Goal: Complete application form

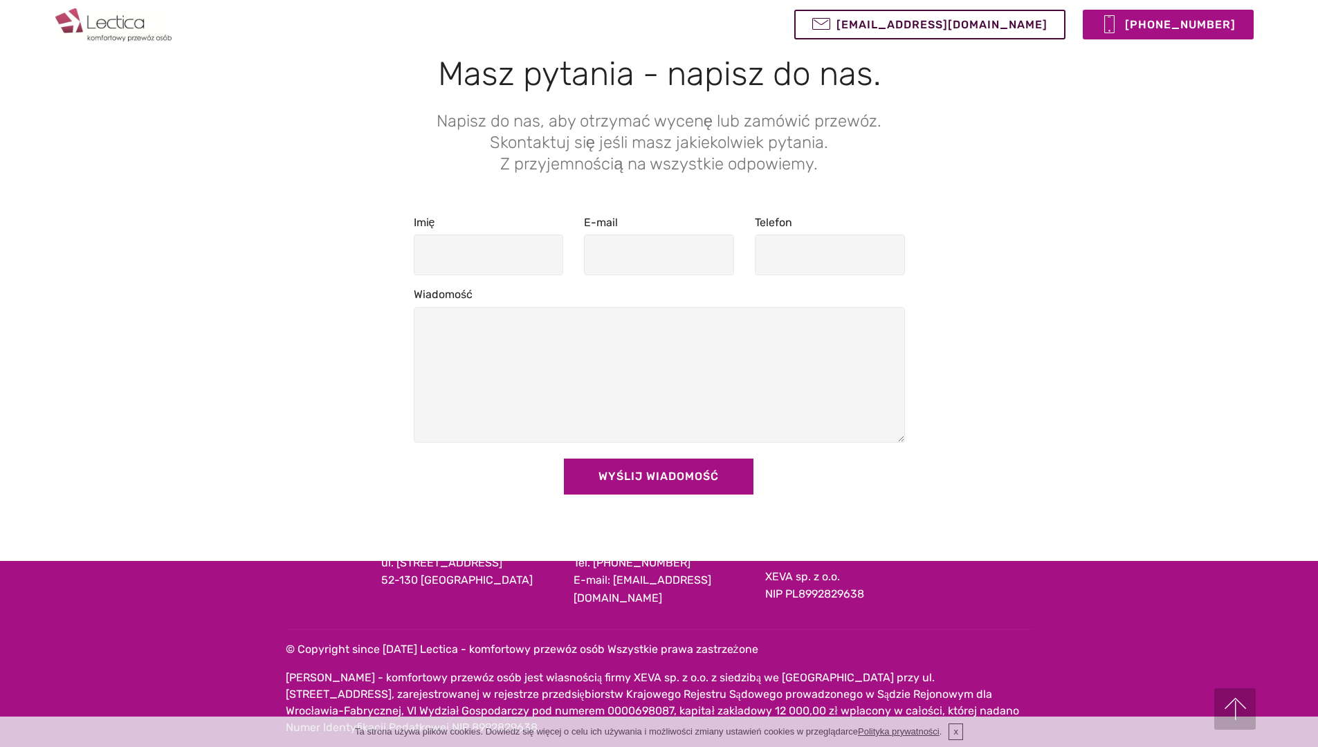
scroll to position [1242, 0]
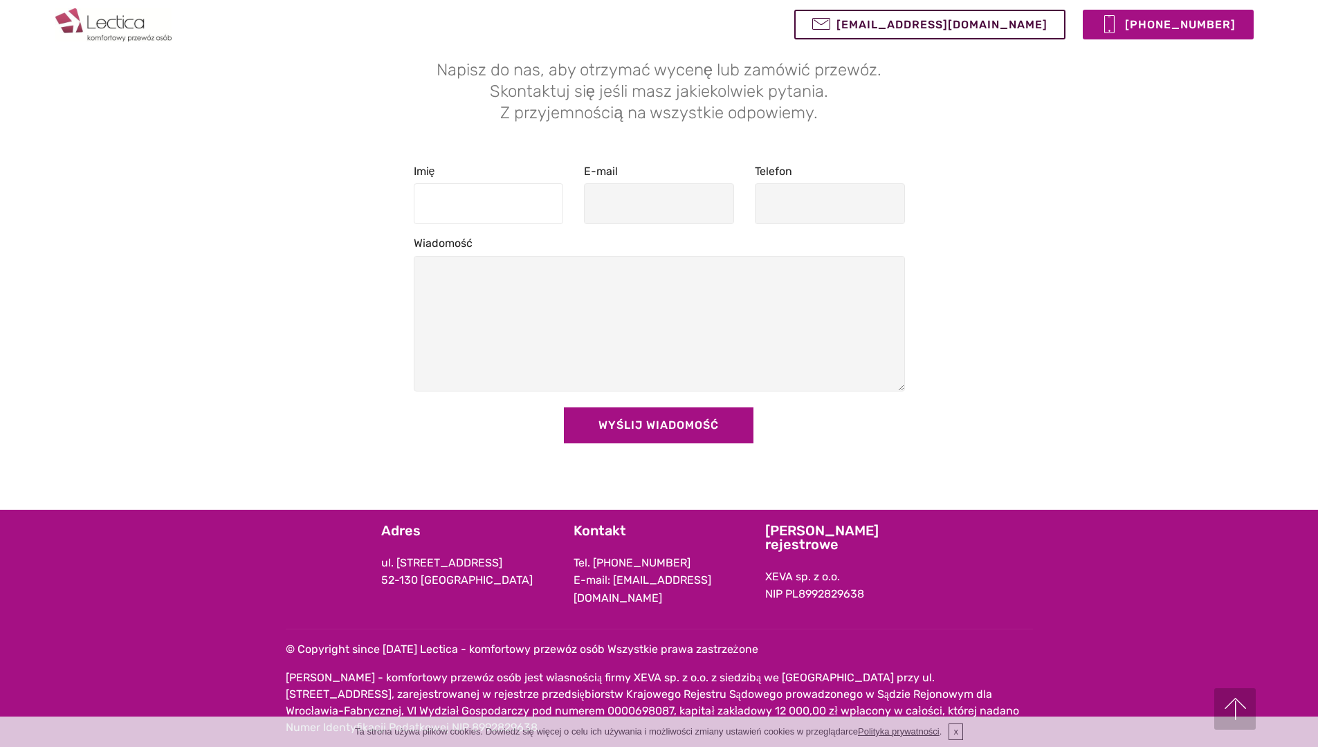
click at [488, 203] on input "Imię" at bounding box center [489, 203] width 150 height 41
type input "[PERSON_NAME]"
click at [659, 203] on input "E-mail" at bounding box center [659, 203] width 150 height 41
type input "[PERSON_NAME][EMAIL_ADDRESS][DOMAIN_NAME]"
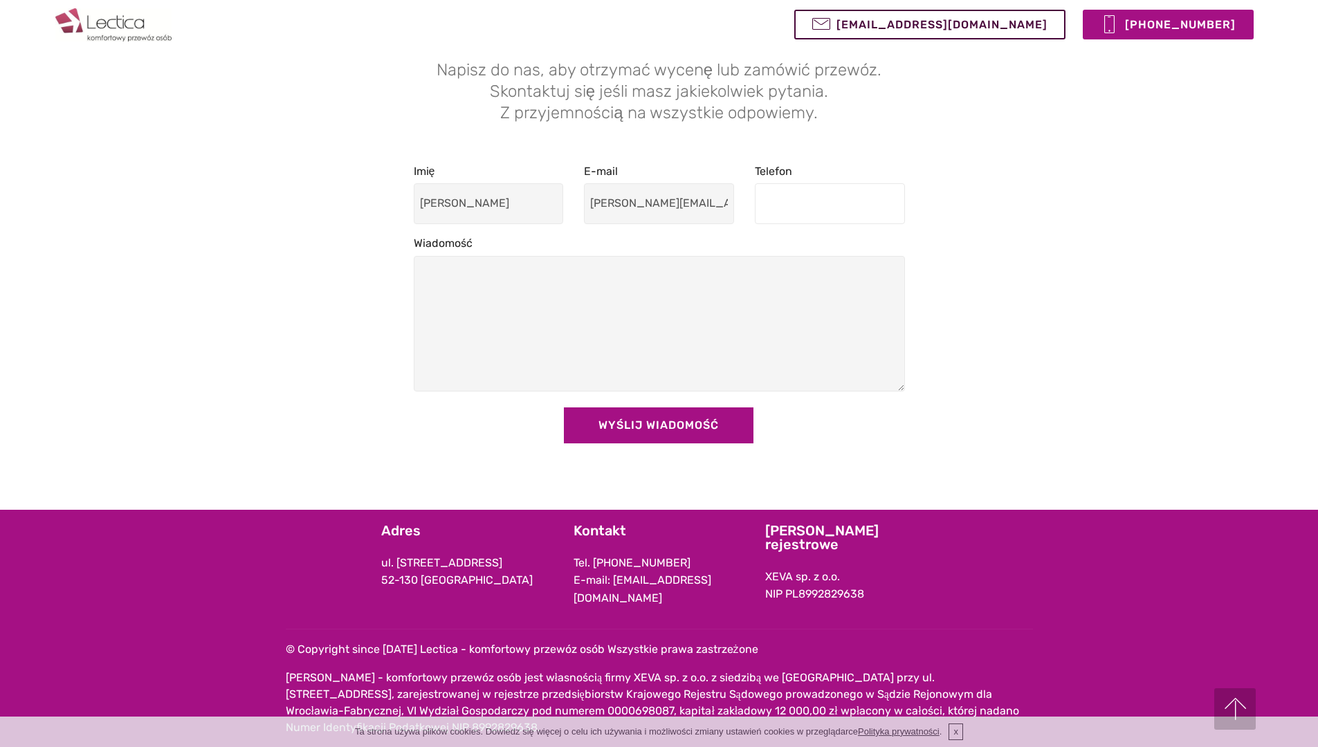
click at [830, 203] on input "Telefon" at bounding box center [830, 203] width 150 height 41
type input "616166760"
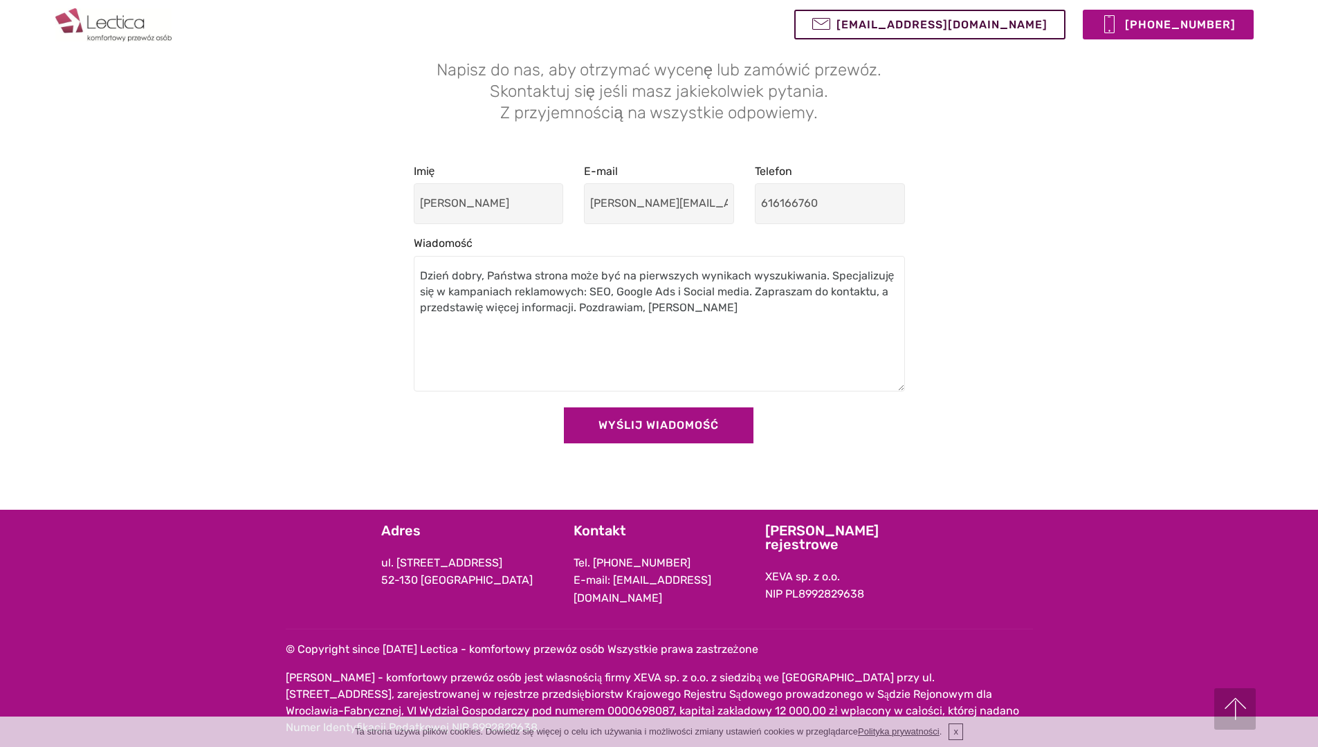
type textarea "Dzień dobry, Państwa strona może być na pierwszych wynikach wyszukiwania. Specj…"
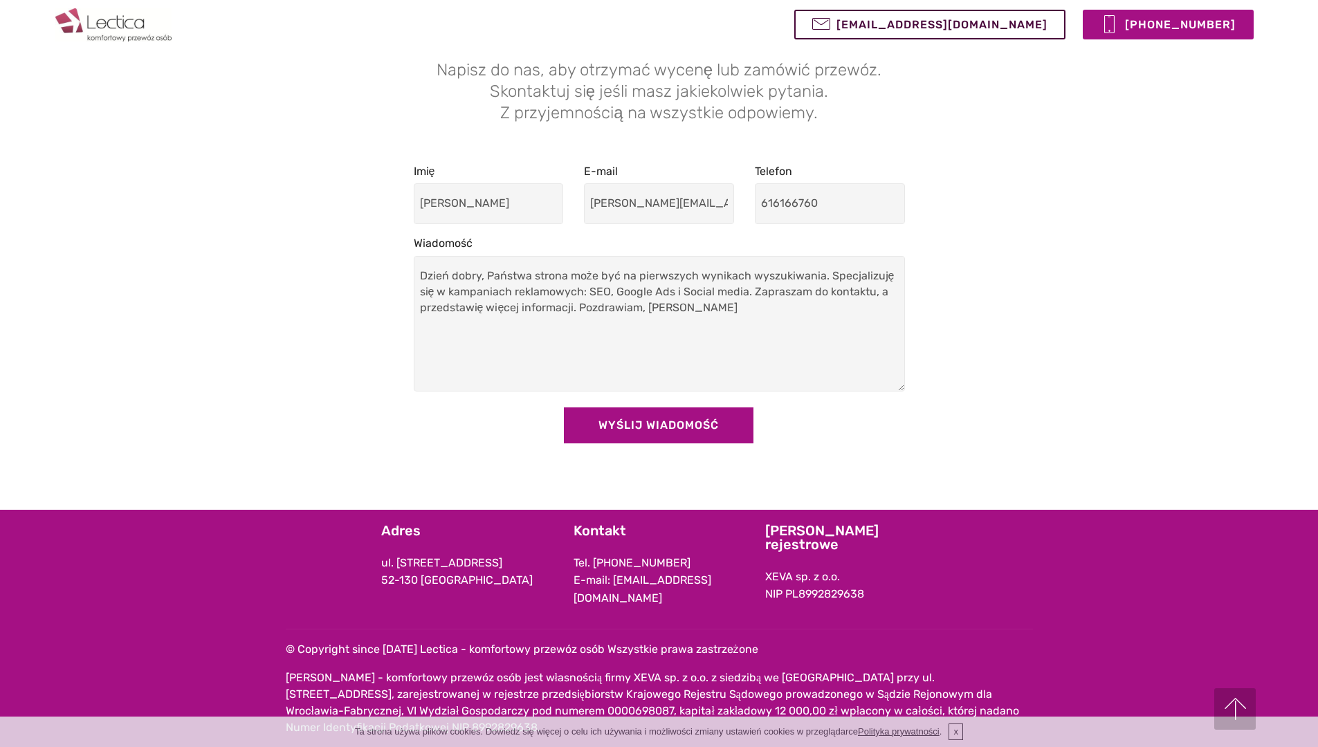
click at [659, 255] on div "Wiadomość Dzień dobry, Państwa strona może być na pierwszych wynikach wyszukiwa…" at bounding box center [659, 313] width 491 height 156
